Goal: Find specific page/section: Find specific page/section

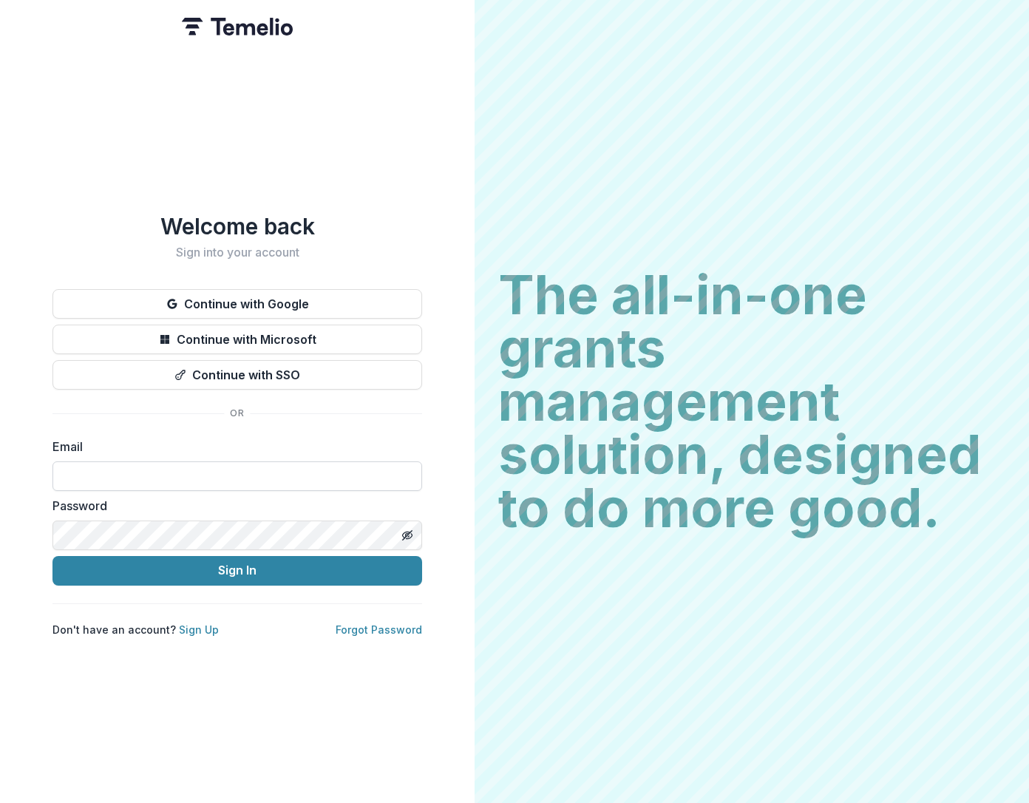
click at [279, 475] on input at bounding box center [237, 476] width 370 height 30
click at [0, 535] on com-1password-button at bounding box center [0, 803] width 0 height 0
type input "**********"
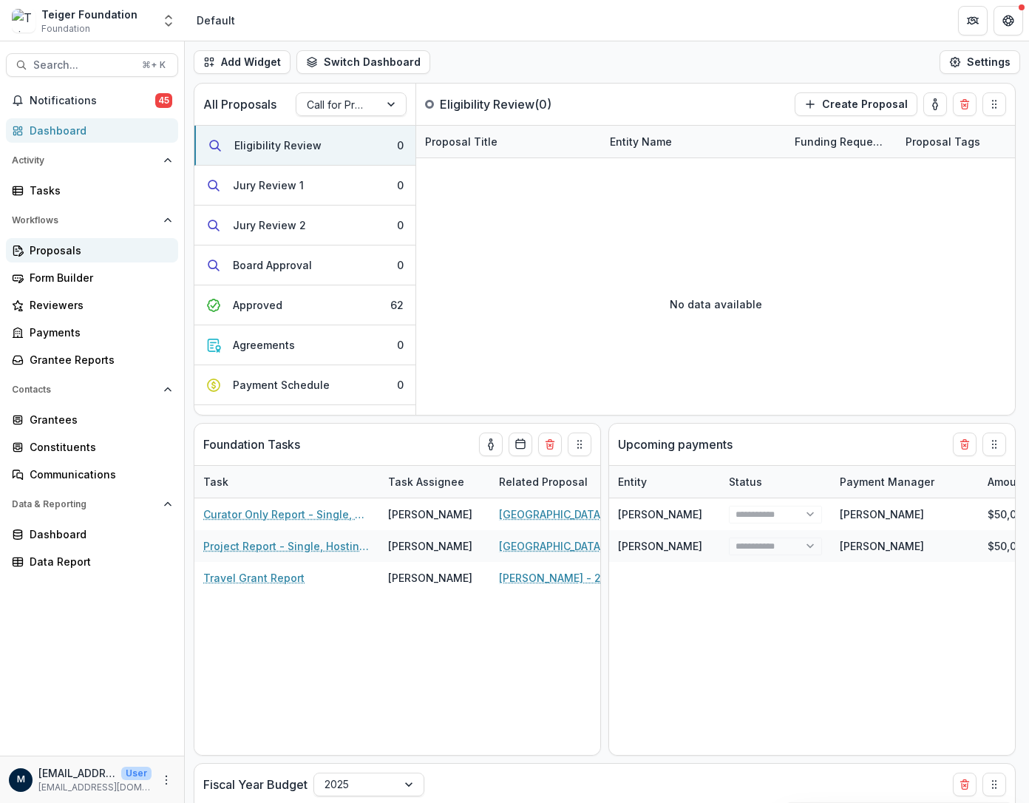
click at [55, 248] on div "Proposals" at bounding box center [98, 251] width 137 height 16
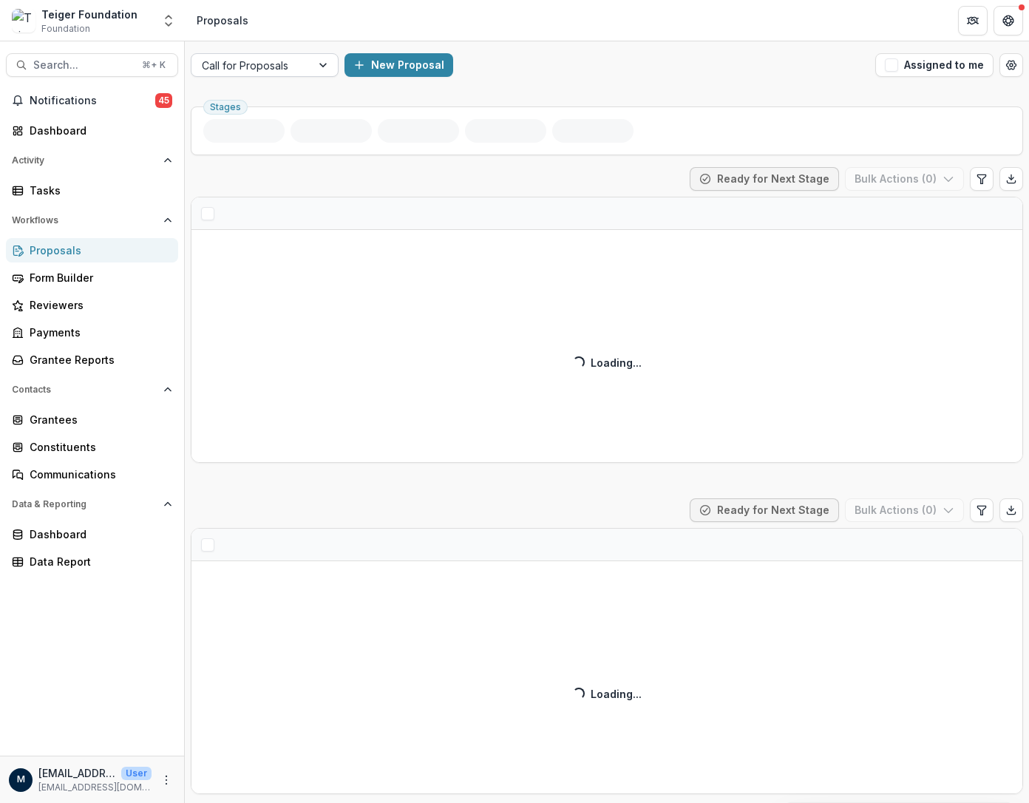
click at [250, 67] on div at bounding box center [251, 65] width 99 height 18
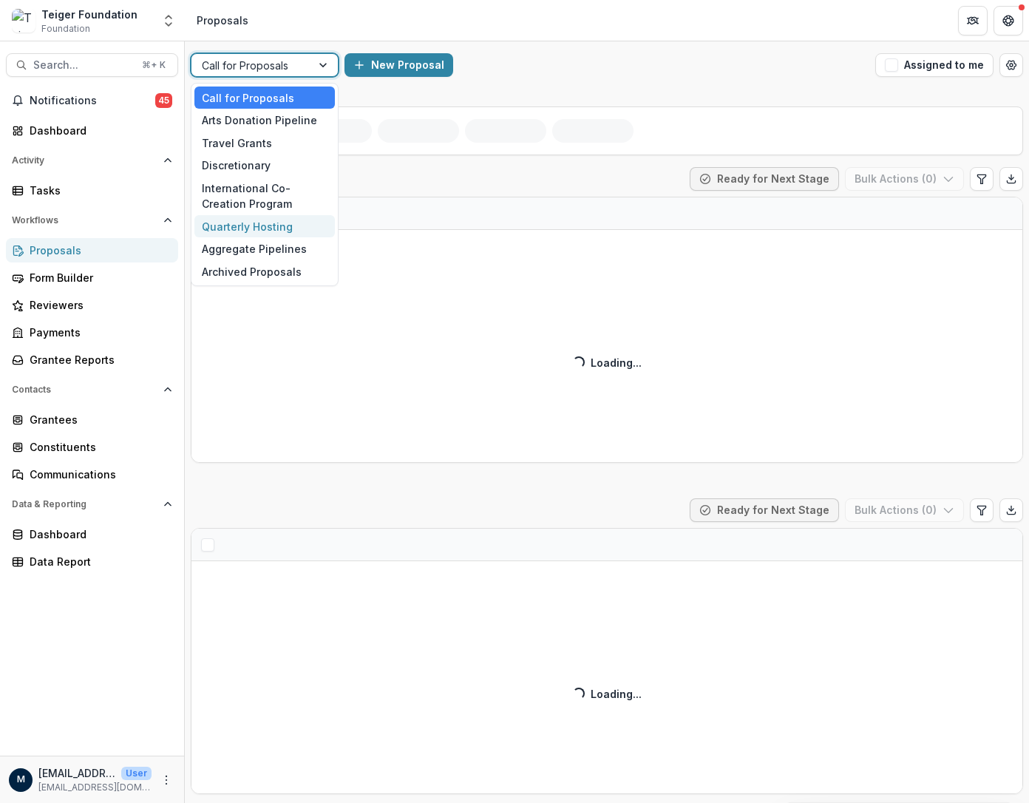
click at [246, 223] on div "Quarterly Hosting" at bounding box center [264, 226] width 140 height 23
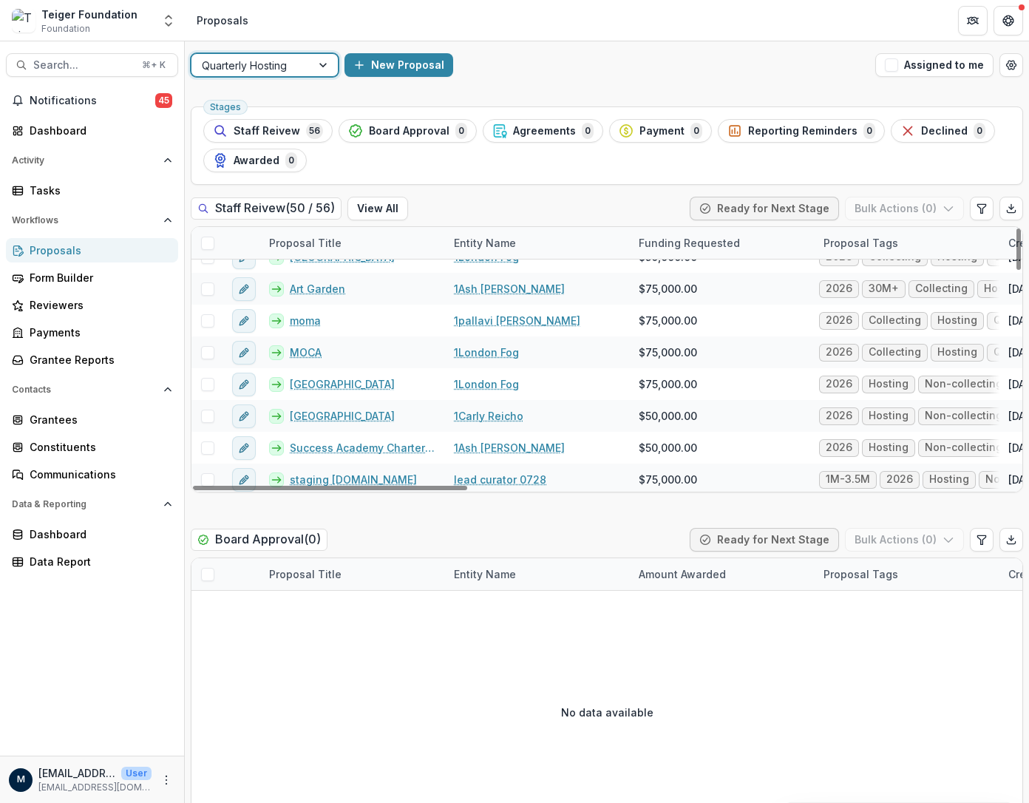
scroll to position [1357, 0]
